Goal: Feedback & Contribution: Leave review/rating

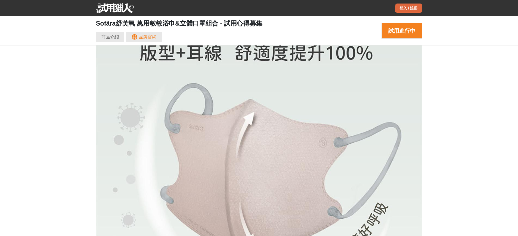
click at [398, 10] on div "登入 / 註冊" at bounding box center [408, 8] width 27 height 9
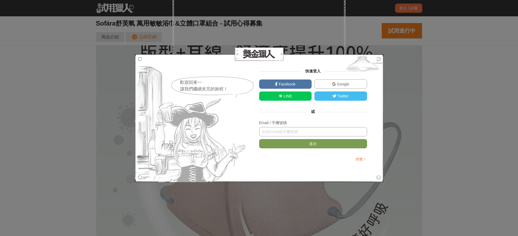
click at [290, 135] on input "text" at bounding box center [313, 131] width 108 height 9
type input "[EMAIL_ADDRESS][DOMAIN_NAME]"
click at [299, 148] on button "送出" at bounding box center [313, 143] width 108 height 9
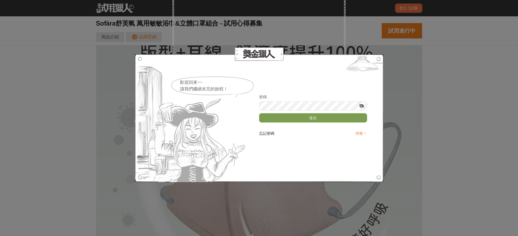
click at [364, 106] on icon at bounding box center [361, 106] width 5 height 4
click at [363, 106] on icon at bounding box center [362, 106] width 4 height 4
click at [333, 121] on button "送出" at bounding box center [313, 117] width 108 height 9
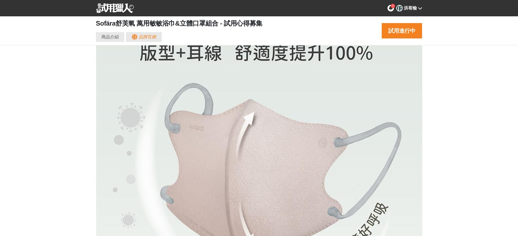
click at [389, 8] on icon at bounding box center [391, 8] width 4 height 4
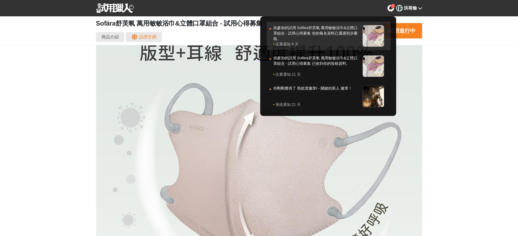
click at [291, 24] on link "你參加的試用 Sofära舒芙氧 萬用敏敏浴巾&立體口罩組合 - 試用心得募集 你的報名資料已通過初步審核。 比賽通知 · 9 天" at bounding box center [329, 36] width 124 height 28
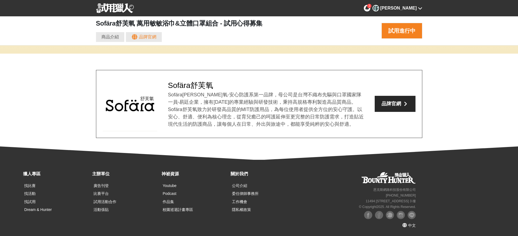
scroll to position [8409, 0]
click at [413, 33] on button "試用進行中" at bounding box center [402, 31] width 41 height 16
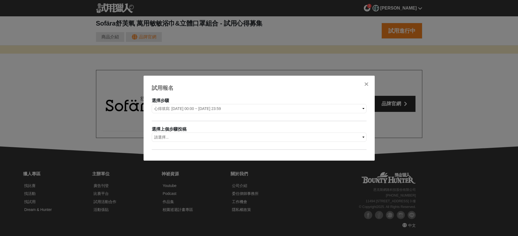
scroll to position [0, 1306]
click at [215, 140] on select "請選擇... 試用報名: 報名序號-1130" at bounding box center [259, 136] width 215 height 9
select select "1130"
click at [152, 132] on select "請選擇... 試用報名: 報名序號-1130" at bounding box center [259, 136] width 215 height 9
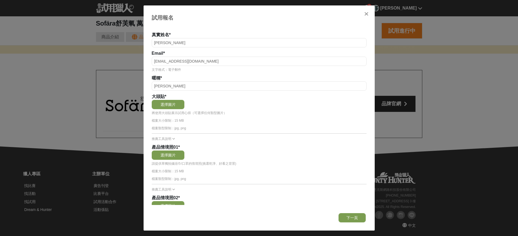
scroll to position [54, 0]
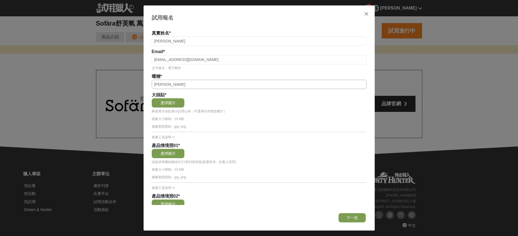
click at [175, 89] on input "[PERSON_NAME]" at bounding box center [259, 84] width 215 height 9
drag, startPoint x: 162, startPoint y: 100, endPoint x: 163, endPoint y: 103, distance: 3.4
click at [162, 89] on input "[PERSON_NAME]" at bounding box center [259, 84] width 215 height 9
type input "榆"
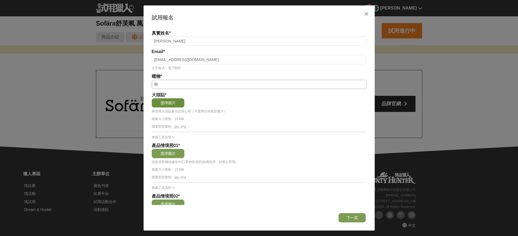
scroll to position [0, 2937]
click at [184, 107] on button "選擇圖片" at bounding box center [168, 102] width 33 height 9
click at [180, 107] on button "選擇圖片" at bounding box center [168, 102] width 33 height 9
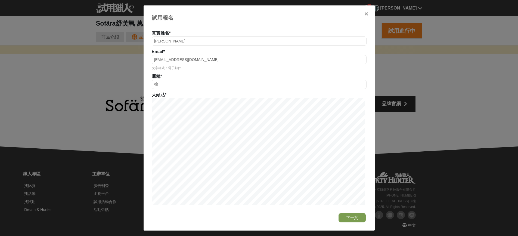
scroll to position [0, 0]
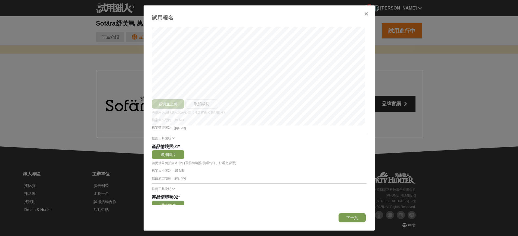
click at [296, 109] on div "裁切並上傳 取消裁切" at bounding box center [259, 48] width 215 height 119
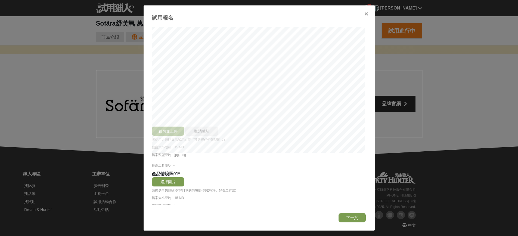
click at [217, 136] on button "取消裁切" at bounding box center [201, 130] width 33 height 9
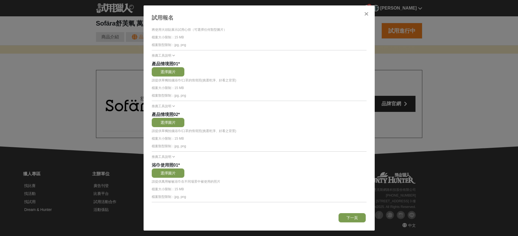
click at [178, 26] on button "選擇圖片" at bounding box center [168, 21] width 33 height 9
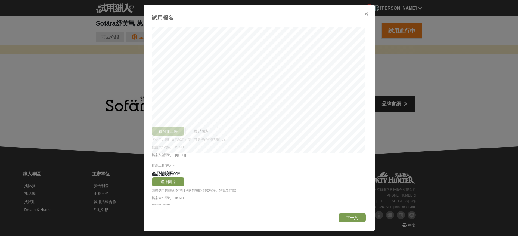
scroll to position [0, 2611]
click at [181, 136] on button "裁切並上傳" at bounding box center [168, 130] width 33 height 9
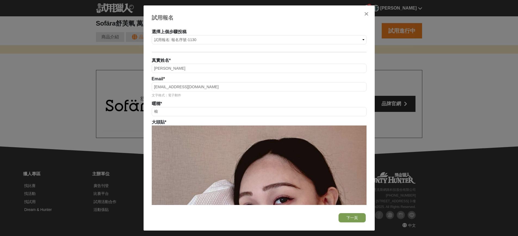
scroll to position [0, 16]
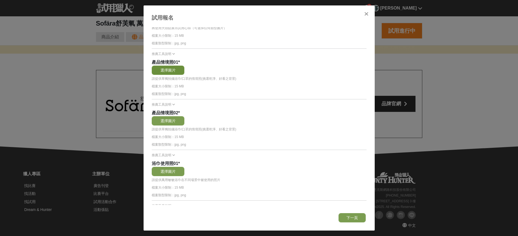
click at [182, 75] on button "選擇圖片" at bounding box center [168, 70] width 33 height 9
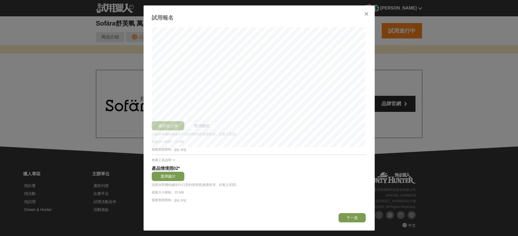
click at [166, 130] on button "裁切並上傳" at bounding box center [168, 125] width 33 height 9
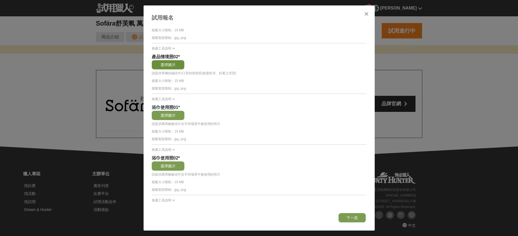
click at [184, 69] on button "選擇圖片" at bounding box center [168, 64] width 33 height 9
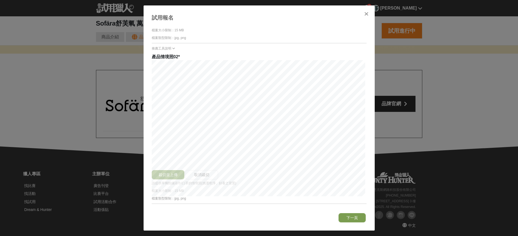
scroll to position [0, 1632]
click at [351, 218] on button "下一頁" at bounding box center [352, 217] width 27 height 9
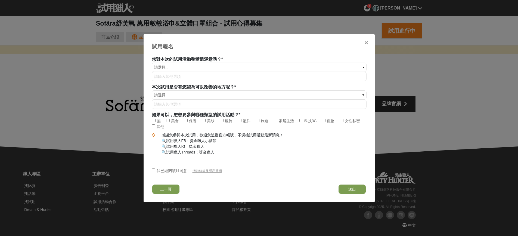
scroll to position [0, 0]
click at [171, 194] on button "上一頁" at bounding box center [165, 188] width 27 height 9
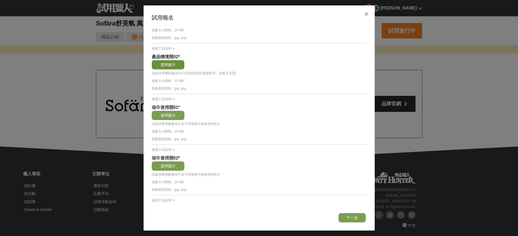
click at [181, 69] on button "選擇圖片" at bounding box center [168, 64] width 33 height 9
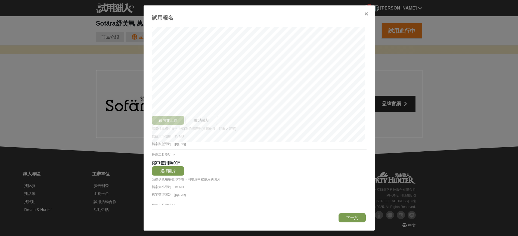
click at [184, 125] on button "裁切並上傳" at bounding box center [168, 120] width 33 height 9
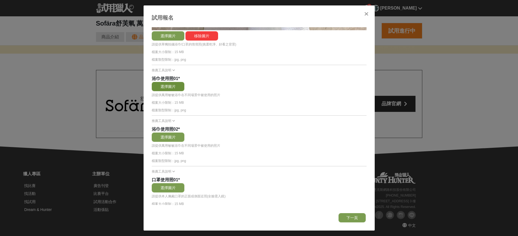
click at [183, 91] on button "選擇圖片" at bounding box center [168, 86] width 33 height 9
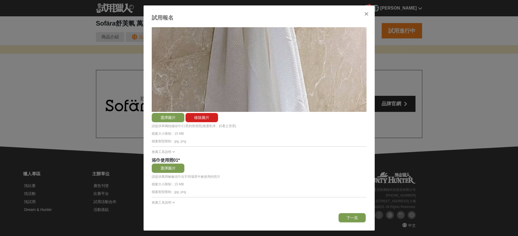
click at [216, 122] on button "移除圖片" at bounding box center [201, 117] width 33 height 9
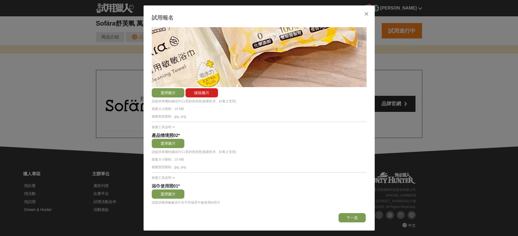
click at [218, 97] on button "移除圖片" at bounding box center [201, 92] width 33 height 9
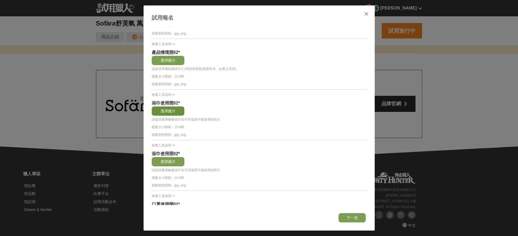
click at [170, 116] on button "選擇圖片" at bounding box center [168, 110] width 33 height 9
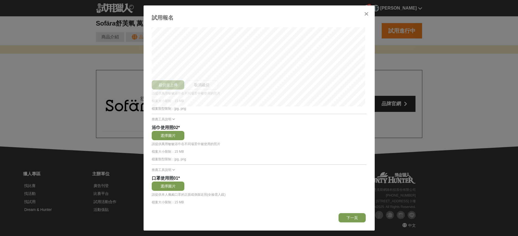
click at [174, 89] on button "裁切並上傳" at bounding box center [168, 84] width 33 height 9
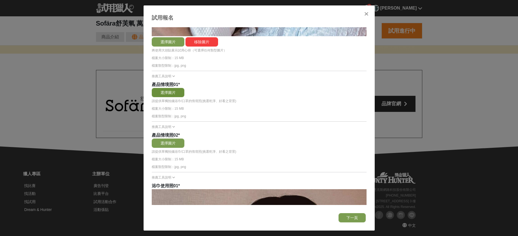
click at [184, 97] on button "選擇圖片" at bounding box center [168, 92] width 33 height 9
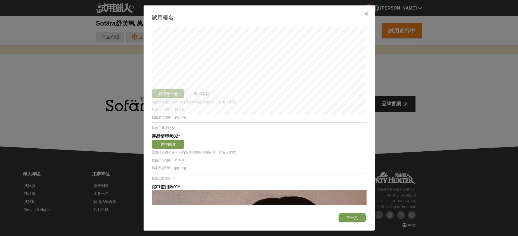
click at [172, 98] on button "裁切並上傳" at bounding box center [168, 93] width 33 height 9
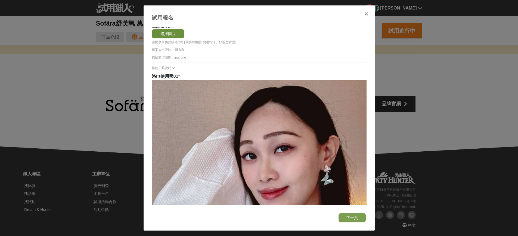
click at [184, 38] on button "選擇圖片" at bounding box center [168, 33] width 33 height 9
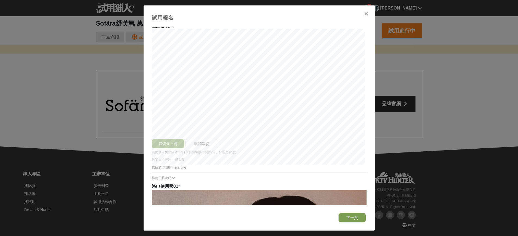
click at [171, 148] on button "裁切並上傳" at bounding box center [168, 143] width 33 height 9
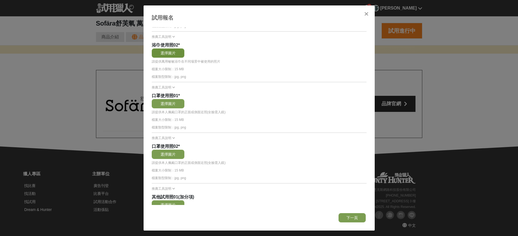
click at [184, 58] on button "選擇圖片" at bounding box center [168, 52] width 33 height 9
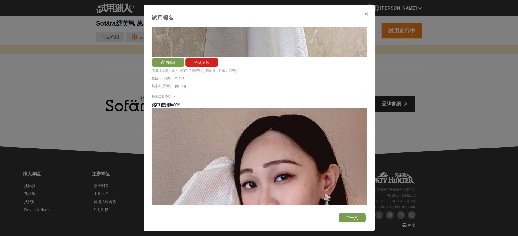
click at [218, 67] on button "移除圖片" at bounding box center [201, 62] width 33 height 9
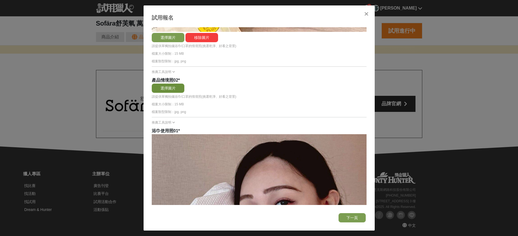
click at [183, 93] on button "選擇圖片" at bounding box center [168, 87] width 33 height 9
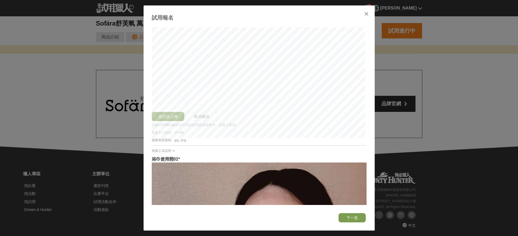
click at [183, 121] on button "裁切並上傳" at bounding box center [168, 116] width 33 height 9
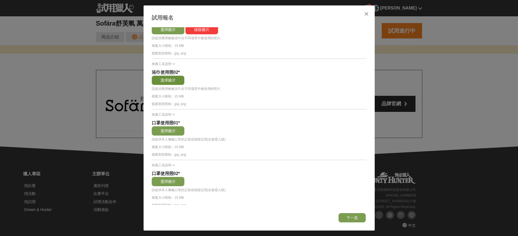
click at [184, 85] on button "選擇圖片" at bounding box center [168, 80] width 33 height 9
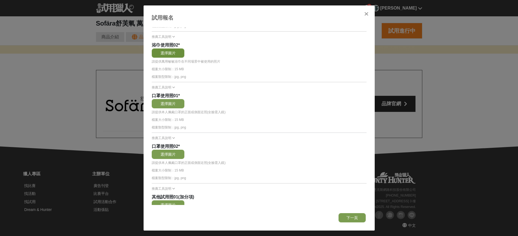
click at [163, 58] on button "選擇圖片" at bounding box center [168, 52] width 33 height 9
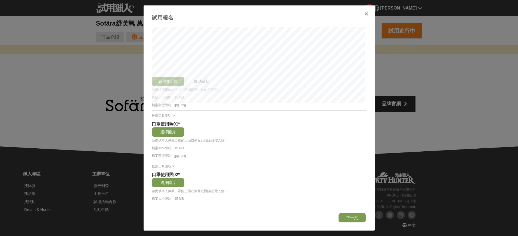
click at [183, 86] on button "裁切並上傳" at bounding box center [168, 81] width 33 height 9
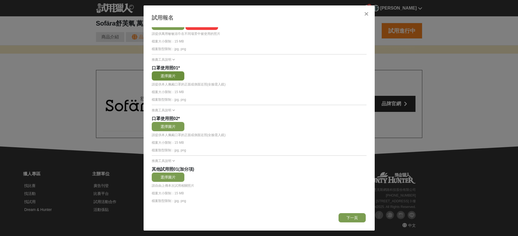
click at [181, 81] on button "選擇圖片" at bounding box center [168, 75] width 33 height 9
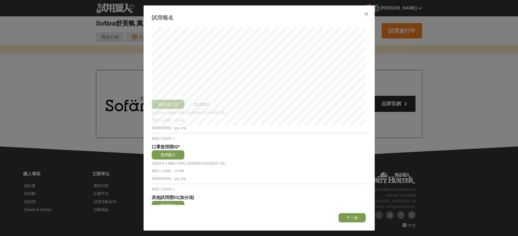
click at [184, 109] on button "裁切並上傳" at bounding box center [168, 104] width 33 height 9
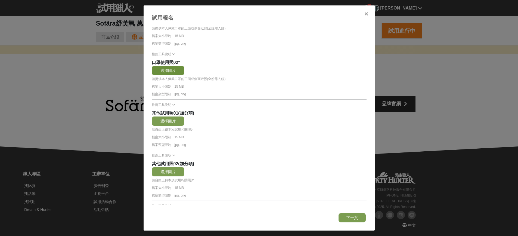
click at [184, 75] on button "選擇圖片" at bounding box center [168, 70] width 33 height 9
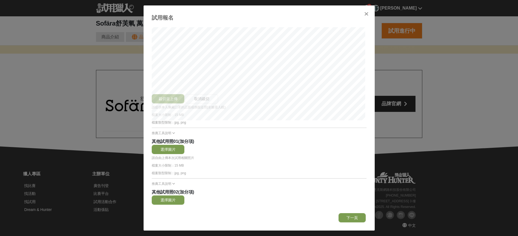
click at [179, 103] on button "裁切並上傳" at bounding box center [168, 98] width 33 height 9
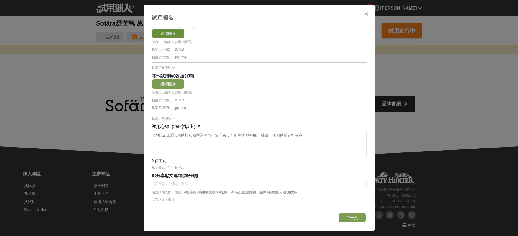
click at [184, 38] on button "選擇圖片" at bounding box center [168, 33] width 33 height 9
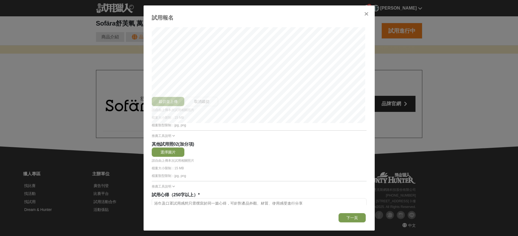
click at [182, 106] on button "裁切並上傳" at bounding box center [168, 101] width 33 height 9
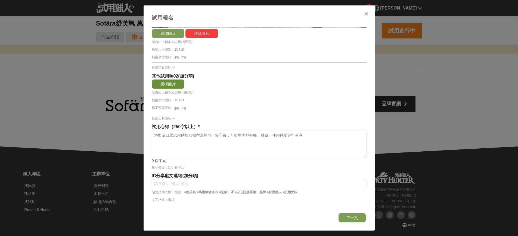
click at [184, 89] on button "選擇圖片" at bounding box center [168, 83] width 33 height 9
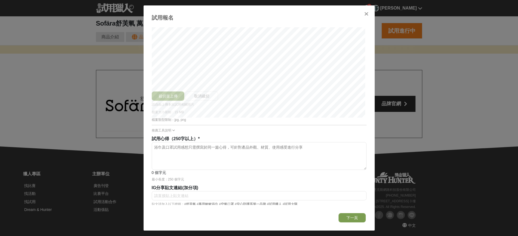
click at [172, 101] on button "裁切並上傳" at bounding box center [168, 95] width 33 height 9
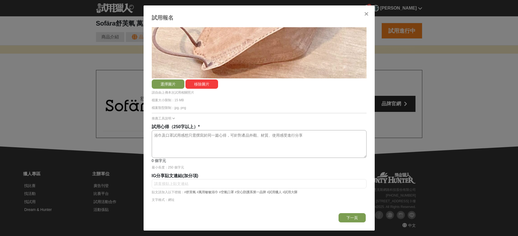
click at [195, 133] on textarea at bounding box center [259, 143] width 214 height 27
click at [228, 130] on textarea at bounding box center [259, 143] width 214 height 27
paste textarea "loremipsumdolorsitametc😣，adipiscingelitsedd~~~ eiusmodTemporincididun，utlabor！e…"
drag, startPoint x: 267, startPoint y: 141, endPoint x: 335, endPoint y: 142, distance: 67.5
click at [335, 142] on textarea at bounding box center [259, 143] width 214 height 27
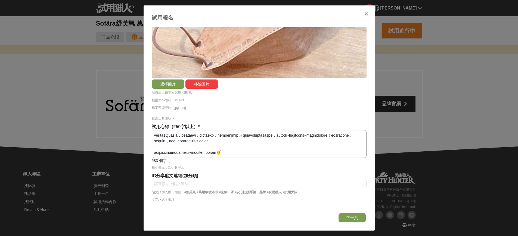
click at [185, 130] on textarea at bounding box center [259, 143] width 214 height 27
type textarea "loremipsumdolorsitametc😣，adipiscingelitsedd~~~ eiusmodTemporincididun，utlabor！e…"
click at [181, 183] on input "text" at bounding box center [259, 183] width 215 height 9
click at [350, 217] on button "下一頁" at bounding box center [352, 217] width 27 height 9
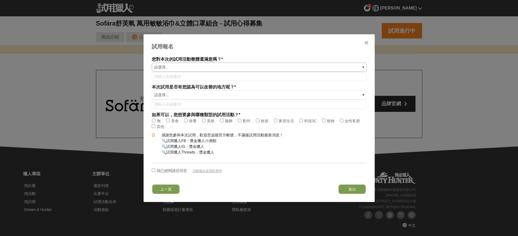
click at [215, 63] on select "請選擇... 非常滿意 滿意 普通 不滿意 非常不滿意" at bounding box center [259, 67] width 215 height 9
select select "非常滿意"
click at [152, 66] on select "請選擇... 非常滿意 滿意 普通 不滿意 非常不滿意" at bounding box center [259, 67] width 215 height 9
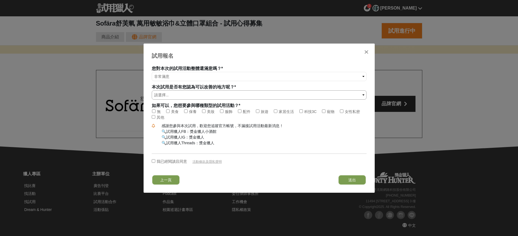
click at [194, 90] on select "請選擇... 有 無" at bounding box center [259, 94] width 215 height 9
select select "無"
click at [152, 90] on select "請選擇... 有 無" at bounding box center [259, 94] width 215 height 9
click at [177, 110] on span "美食" at bounding box center [175, 111] width 8 height 4
click at [170, 110] on input "美食" at bounding box center [168, 111] width 4 height 4
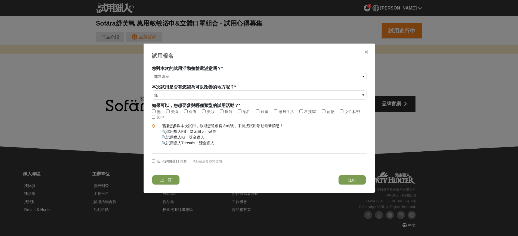
checkbox input "true"
click at [191, 111] on label "保養" at bounding box center [190, 112] width 13 height 6
click at [188, 111] on input "保養" at bounding box center [186, 111] width 4 height 4
checkbox input "true"
click at [215, 110] on span "美妝" at bounding box center [211, 111] width 8 height 4
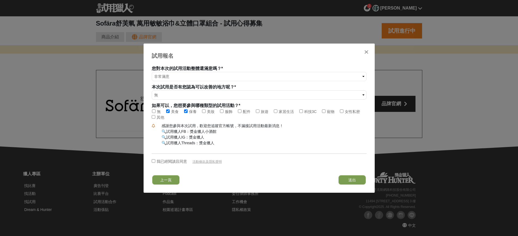
click at [206, 110] on input "美妝" at bounding box center [204, 111] width 4 height 4
checkbox input "true"
click at [233, 110] on span "服飾" at bounding box center [229, 111] width 8 height 4
click at [224, 110] on input "服飾" at bounding box center [222, 111] width 4 height 4
checkbox input "true"
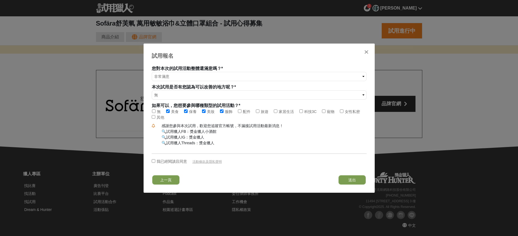
click at [250, 110] on span "配件" at bounding box center [247, 111] width 8 height 4
click at [242, 110] on input "配件" at bounding box center [240, 111] width 4 height 4
checkbox input "true"
click at [268, 113] on span "旅遊" at bounding box center [265, 111] width 8 height 4
click at [259, 113] on input "旅遊" at bounding box center [258, 111] width 4 height 4
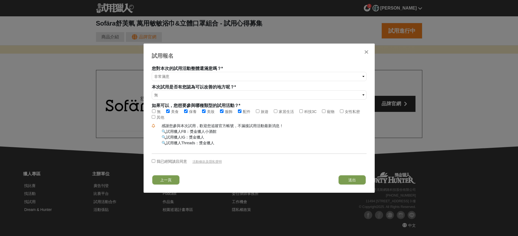
checkbox input "true"
click at [292, 111] on span "家居生活" at bounding box center [286, 111] width 15 height 4
click at [277, 111] on input "家居生活" at bounding box center [276, 111] width 4 height 4
checkbox input "true"
click at [317, 110] on span "科技3C" at bounding box center [310, 111] width 13 height 4
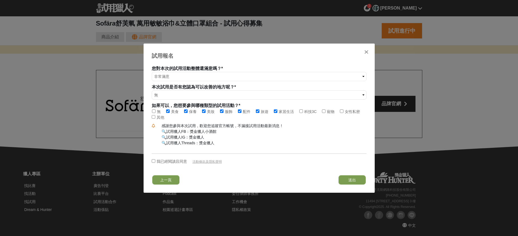
click at [303, 110] on input "科技3C" at bounding box center [301, 111] width 4 height 4
checkbox input "true"
click at [345, 114] on span "女性私密" at bounding box center [352, 111] width 15 height 4
click at [340, 113] on input "女性私密" at bounding box center [342, 111] width 4 height 4
checkbox input "true"
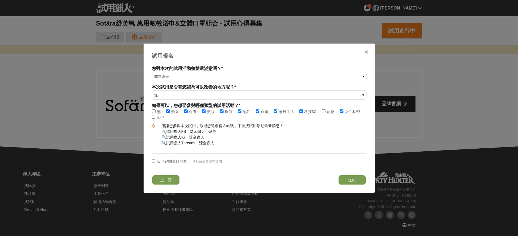
click at [181, 163] on span "我已經閱讀且同意" at bounding box center [172, 161] width 30 height 4
click at [155, 163] on input "我已經閱讀且同意" at bounding box center [154, 161] width 4 height 4
checkbox input "true"
click at [344, 184] on button "送出" at bounding box center [352, 179] width 27 height 9
click at [352, 184] on button "送出" at bounding box center [352, 179] width 27 height 9
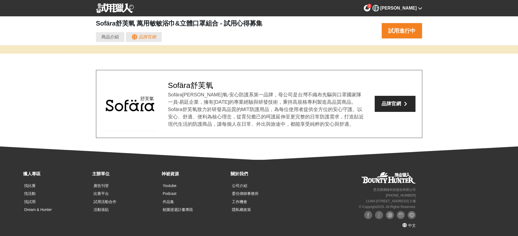
click at [412, 6] on div "[PERSON_NAME]" at bounding box center [398, 8] width 36 height 7
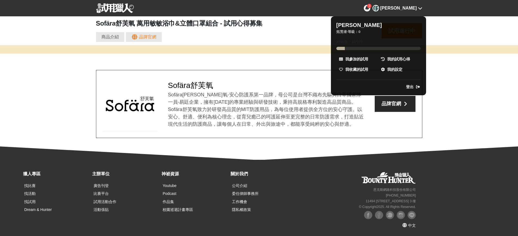
click at [389, 7] on div at bounding box center [259, 118] width 518 height 236
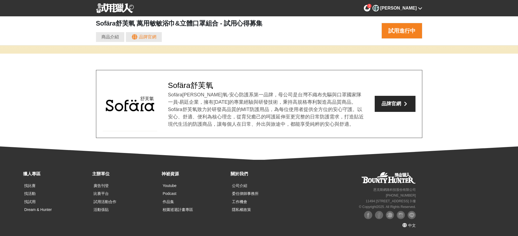
click at [370, 7] on span "3" at bounding box center [370, 5] width 2 height 3
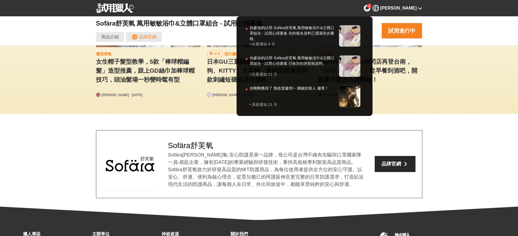
scroll to position [0, 1958]
click at [407, 8] on div at bounding box center [259, 118] width 518 height 236
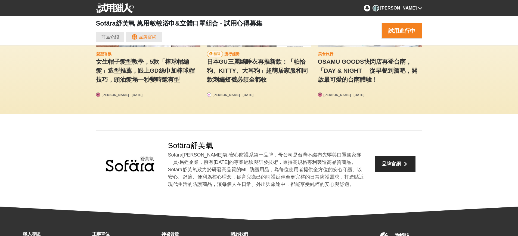
click at [407, 8] on div "[PERSON_NAME]" at bounding box center [398, 8] width 36 height 7
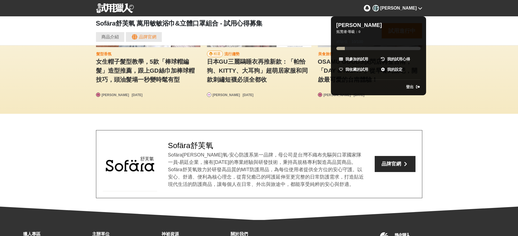
scroll to position [0, 2285]
click at [106, 8] on div at bounding box center [259, 118] width 518 height 236
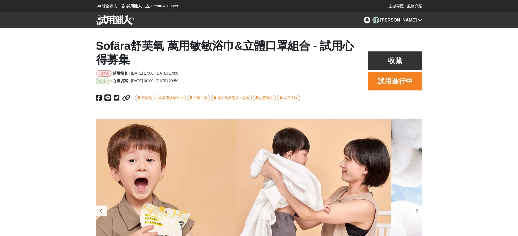
scroll to position [0, 0]
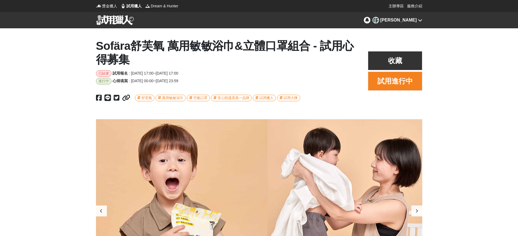
click at [110, 20] on img at bounding box center [115, 20] width 38 height 10
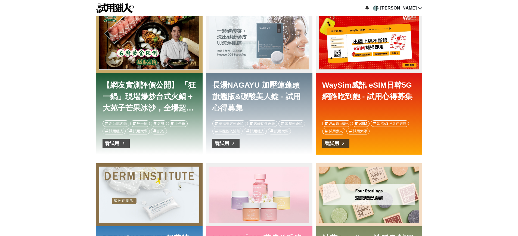
scroll to position [433, 0]
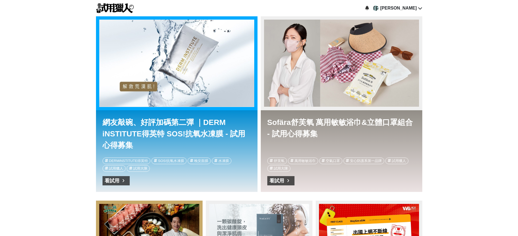
click at [178, 136] on link "網友敲碗、好評加碼第二彈 ｜DERM iNSTITUTE得英特 SOS!抗氧水凍膜 - 試用心得募集" at bounding box center [177, 133] width 149 height 33
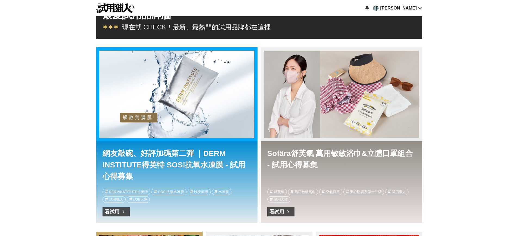
click at [141, 172] on link "網友敲碗、好評加碼第二彈 ｜DERM iNSTITUTE得英特 SOS!抗氧水凍膜 - 試用心得募集" at bounding box center [177, 164] width 149 height 33
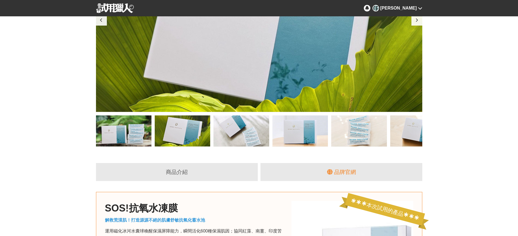
click at [401, 146] on div at bounding box center [417, 130] width 55 height 31
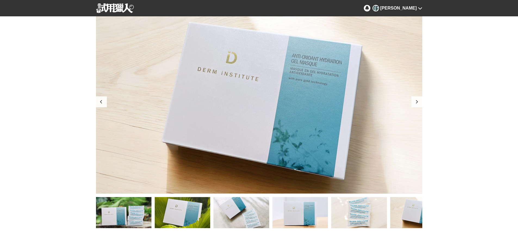
click at [417, 107] on div at bounding box center [417, 101] width 11 height 11
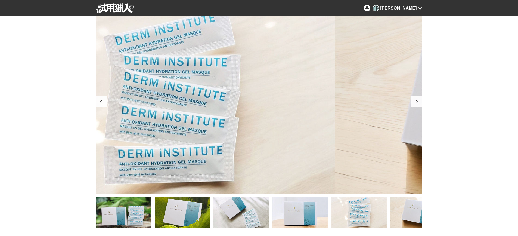
click at [419, 107] on div at bounding box center [417, 101] width 11 height 11
